Goal: Task Accomplishment & Management: Manage account settings

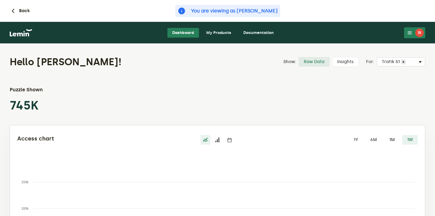
click at [217, 33] on link "My Products" at bounding box center [218, 33] width 35 height 10
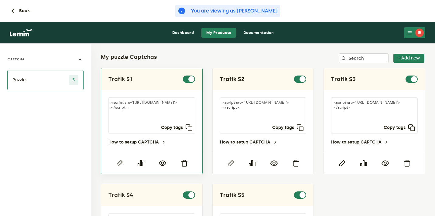
click at [157, 162] on div at bounding box center [163, 163] width 22 height 7
click at [160, 162] on icon "button" at bounding box center [162, 163] width 7 height 7
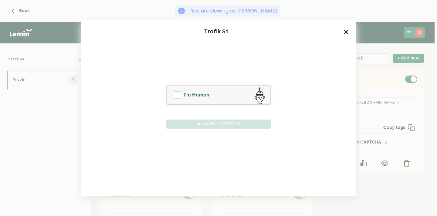
click at [201, 93] on span "I'm Human" at bounding box center [197, 94] width 26 height 7
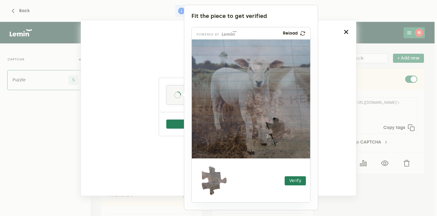
click at [384, 85] on div at bounding box center [218, 108] width 437 height 216
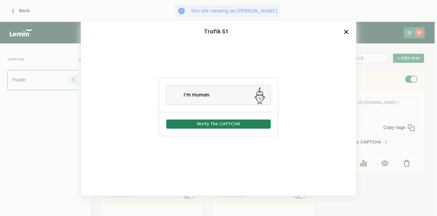
click at [384, 85] on ngb-modal-window "Trafik S1 I'm Human Verify The CAPTCHA" at bounding box center [218, 108] width 437 height 216
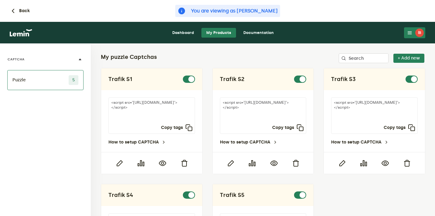
click at [171, 31] on link "Dashboard" at bounding box center [183, 33] width 32 height 10
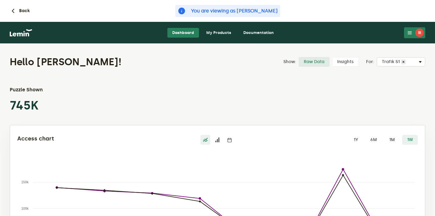
click at [421, 29] on div "İB" at bounding box center [419, 33] width 9 height 9
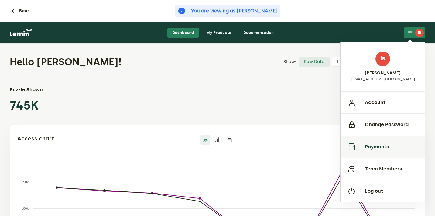
click at [384, 149] on button "Payments" at bounding box center [383, 147] width 84 height 22
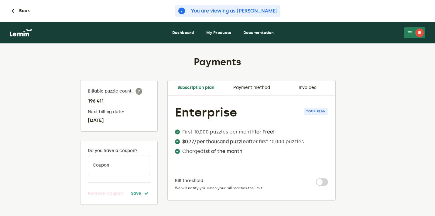
click at [308, 89] on link "Invoices" at bounding box center [307, 88] width 56 height 15
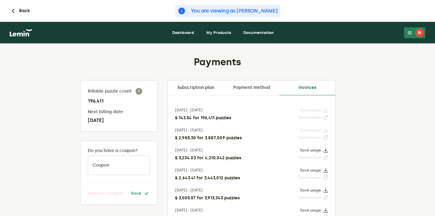
drag, startPoint x: 174, startPoint y: 118, endPoint x: 241, endPoint y: 118, distance: 66.8
click at [231, 118] on h4 "$ 143.54 for 196,411 puzzles" at bounding box center [203, 118] width 56 height 5
drag, startPoint x: 174, startPoint y: 138, endPoint x: 249, endPoint y: 137, distance: 74.7
click at [249, 137] on div "[DATE] - [DATE] $ 2,985.30 for 3,887,009 puzzles Save usage Save invoice" at bounding box center [251, 134] width 153 height 13
